Goal: Contribute content: Contribute content

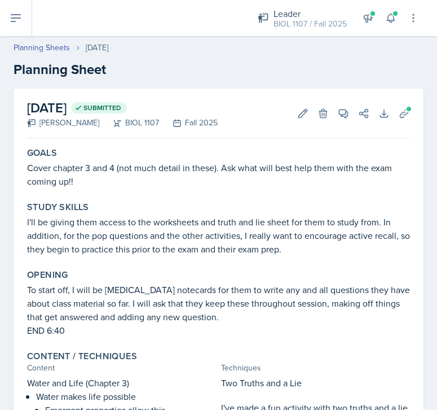
scroll to position [1933, 0]
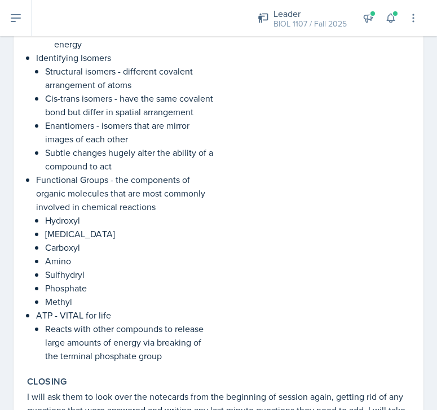
click at [389, 227] on div "Worksheet! I have made a worksheet on the carbon compounds and carbon bonding t…" at bounding box center [316, 50] width 190 height 623
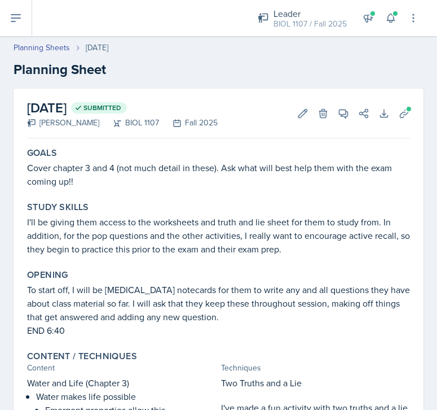
scroll to position [0, 0]
click at [12, 9] on button at bounding box center [16, 18] width 32 height 36
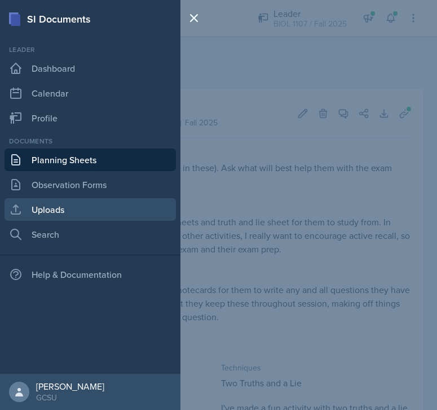
click at [51, 212] on link "Uploads" at bounding box center [91, 209] width 172 height 23
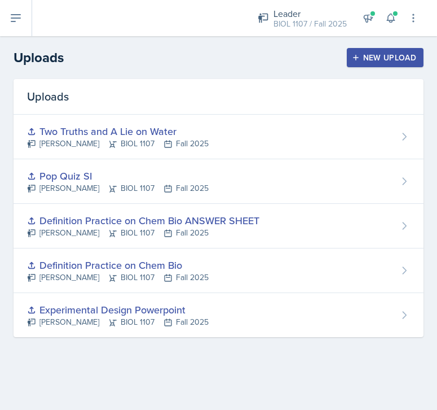
click at [382, 62] on div "New Upload" at bounding box center [385, 57] width 63 height 9
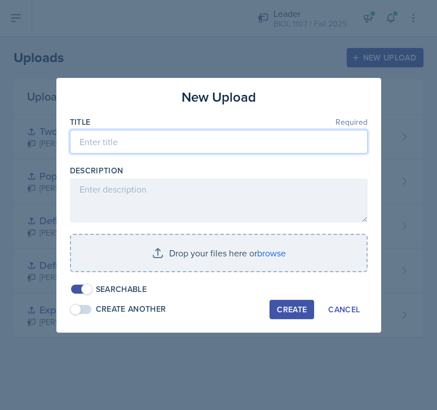
click at [269, 151] on input at bounding box center [219, 142] width 298 height 24
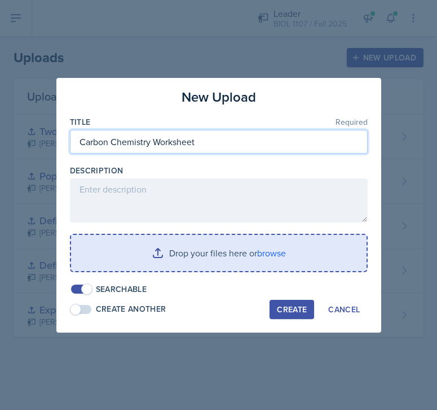
type input "Carbon Chemistry Worksheet"
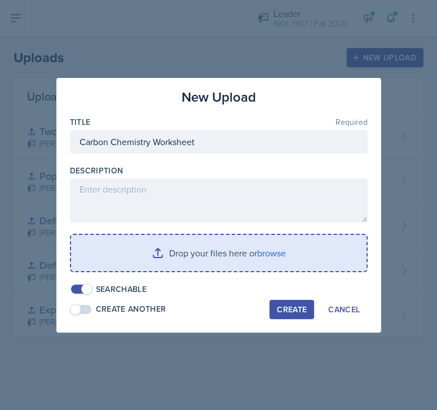
click at [186, 255] on input "file" at bounding box center [219, 253] width 296 height 36
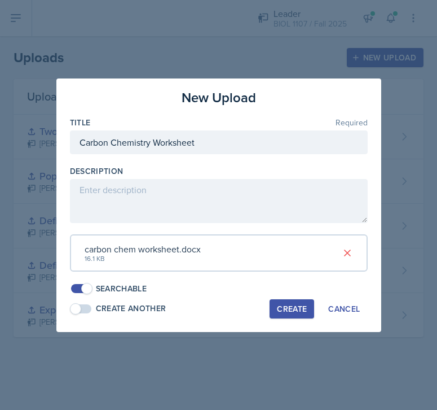
click at [279, 305] on div "Create" at bounding box center [292, 308] width 30 height 9
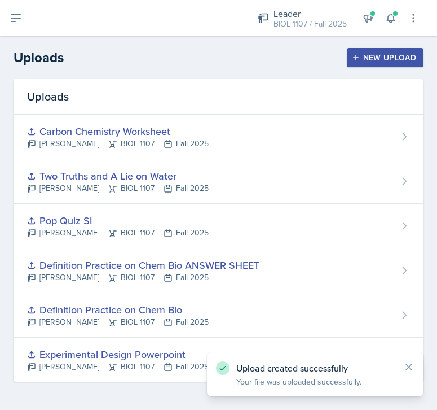
click at [373, 54] on div "New Upload" at bounding box center [385, 57] width 63 height 9
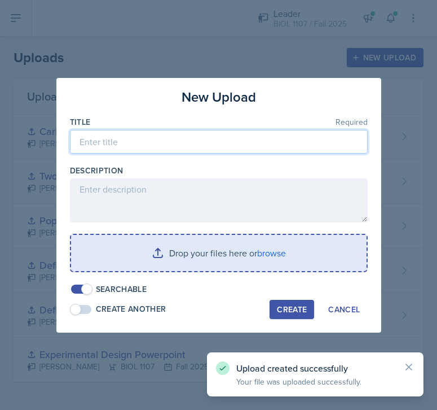
click at [174, 136] on input at bounding box center [219, 142] width 298 height 24
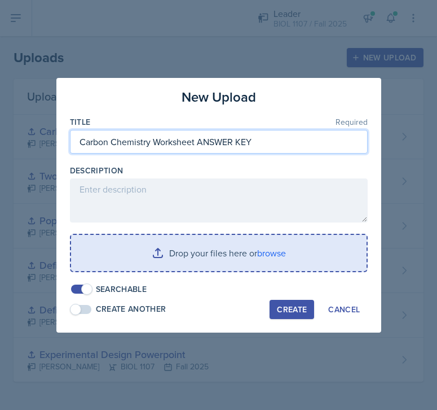
type input "Carbon Chemistry Worksheet ANSWER KEY"
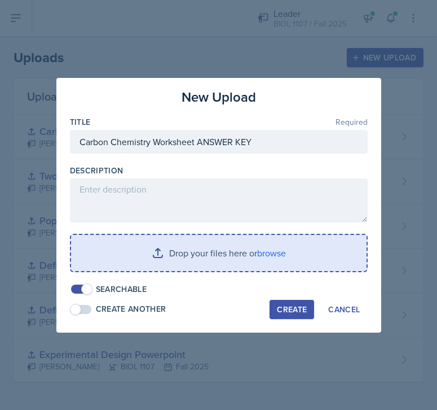
click at [257, 257] on input "file" at bounding box center [219, 253] width 296 height 36
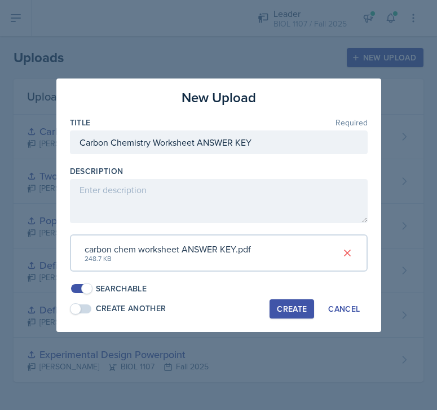
click at [293, 304] on div "Create" at bounding box center [292, 308] width 30 height 9
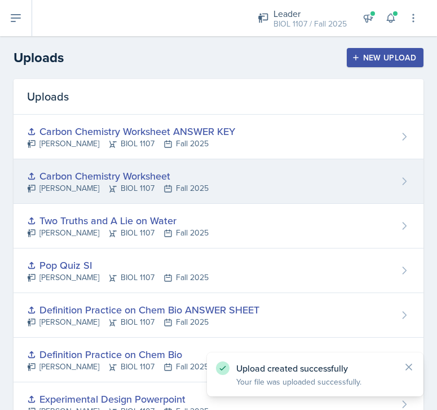
click at [225, 162] on div "Carbon Chemistry Worksheet [PERSON_NAME] BIOL 1107 Fall 2025" at bounding box center [219, 181] width 410 height 45
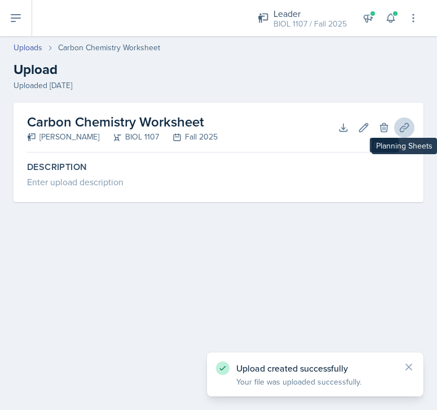
click at [400, 125] on icon at bounding box center [404, 127] width 11 height 11
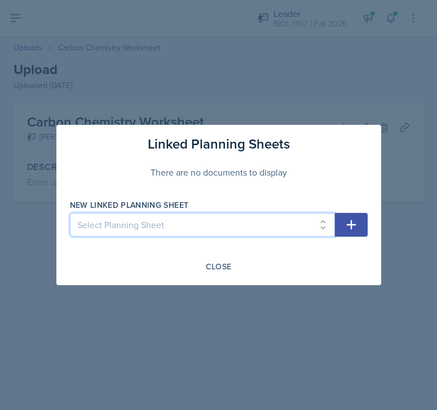
select select "ad6c7e39-09a9-447f-94a5-a04b938b756e"
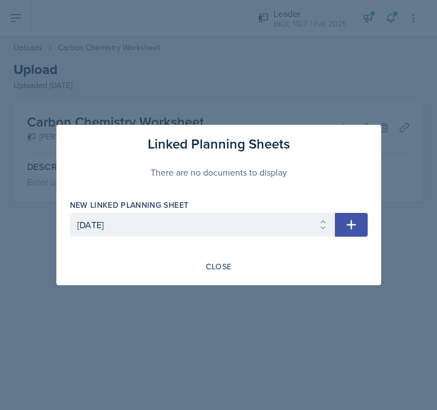
click at [350, 226] on icon "button" at bounding box center [352, 225] width 14 height 14
select select
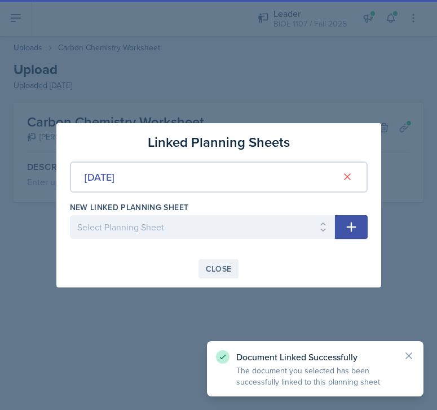
click at [211, 270] on div "Close" at bounding box center [219, 268] width 26 height 9
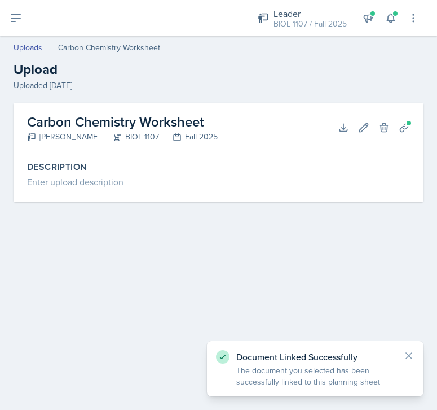
click at [29, 41] on header "Uploads Carbon Chemistry Worksheet Upload Uploaded [DATE]" at bounding box center [218, 66] width 437 height 72
click at [31, 53] on link "Uploads" at bounding box center [28, 48] width 29 height 12
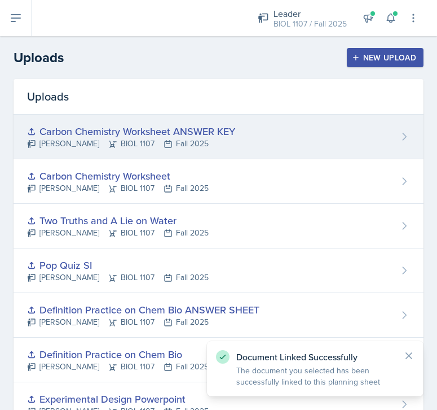
click at [255, 156] on div "Carbon Chemistry Worksheet ANSWER KEY [PERSON_NAME] BIOL 1107 Fall 2025" at bounding box center [219, 137] width 410 height 45
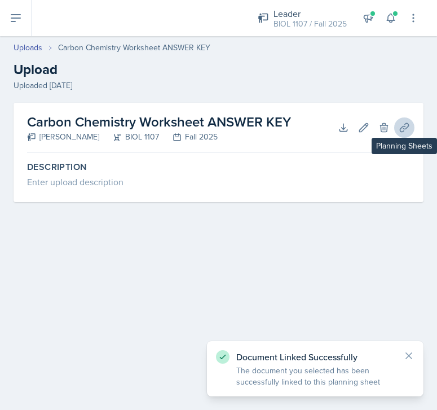
click at [409, 124] on icon at bounding box center [404, 127] width 8 height 8
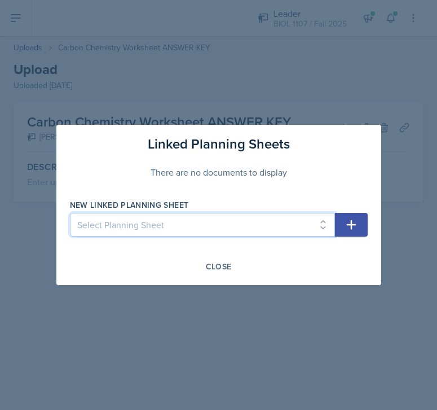
select select "ad6c7e39-09a9-447f-94a5-a04b938b756e"
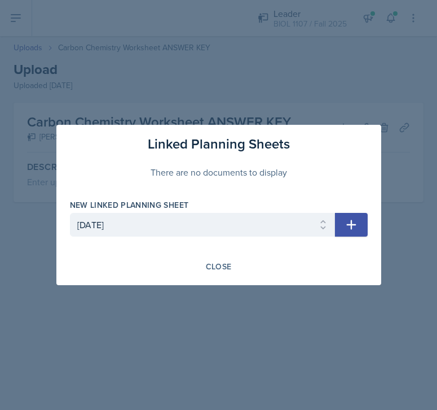
click at [354, 222] on icon "button" at bounding box center [352, 225] width 14 height 14
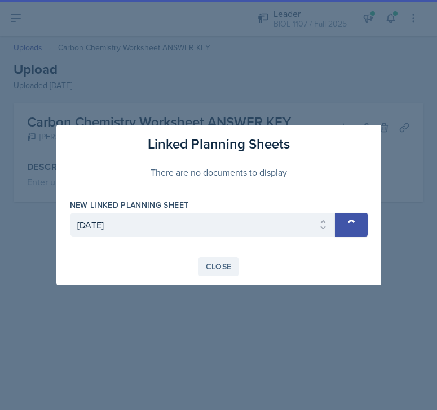
select select
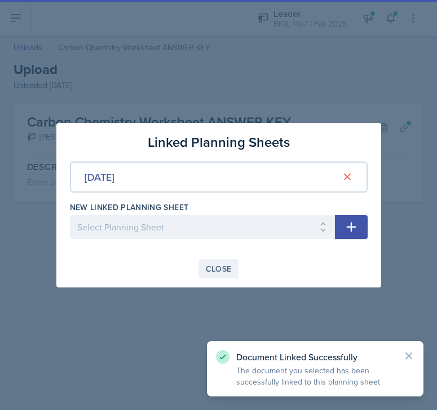
click at [221, 271] on div "Close" at bounding box center [219, 268] width 26 height 9
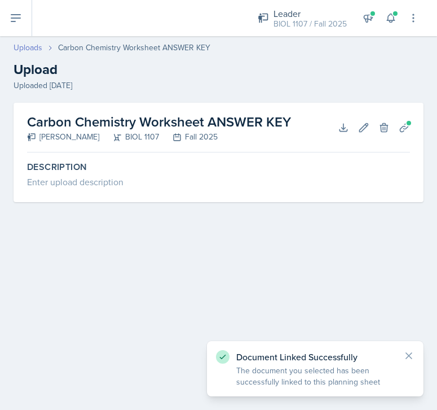
click at [28, 44] on link "Uploads" at bounding box center [28, 48] width 29 height 12
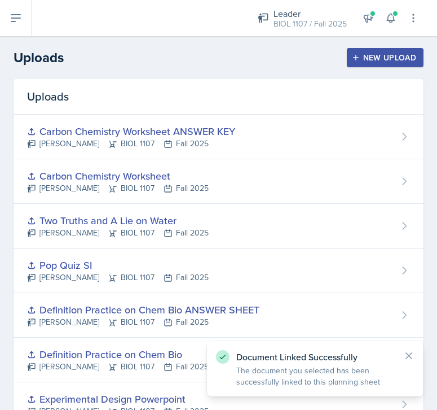
click at [6, 10] on button at bounding box center [16, 18] width 32 height 36
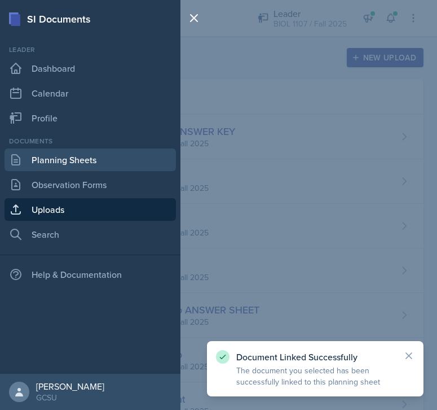
click at [75, 157] on link "Planning Sheets" at bounding box center [91, 159] width 172 height 23
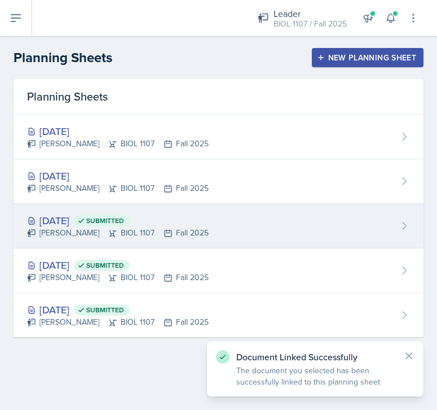
click at [271, 218] on div "[DATE] Submitted [PERSON_NAME] BIOL 1107 Fall 2025" at bounding box center [219, 226] width 410 height 45
